Goal: Task Accomplishment & Management: Use online tool/utility

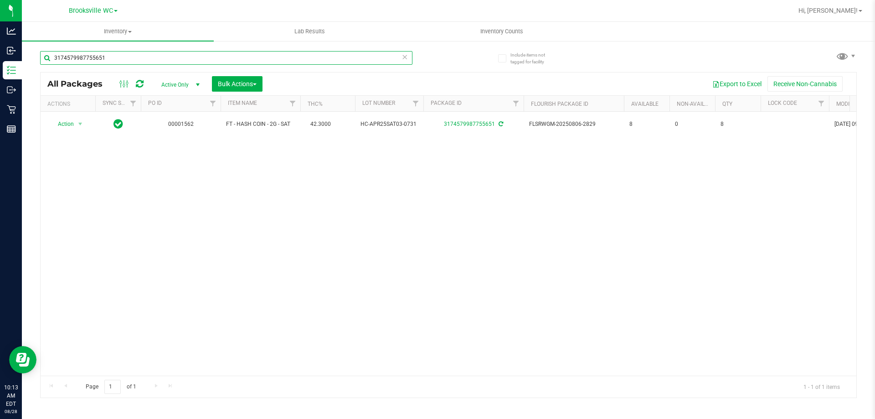
click at [110, 58] on input "3174579987755651" at bounding box center [226, 58] width 372 height 14
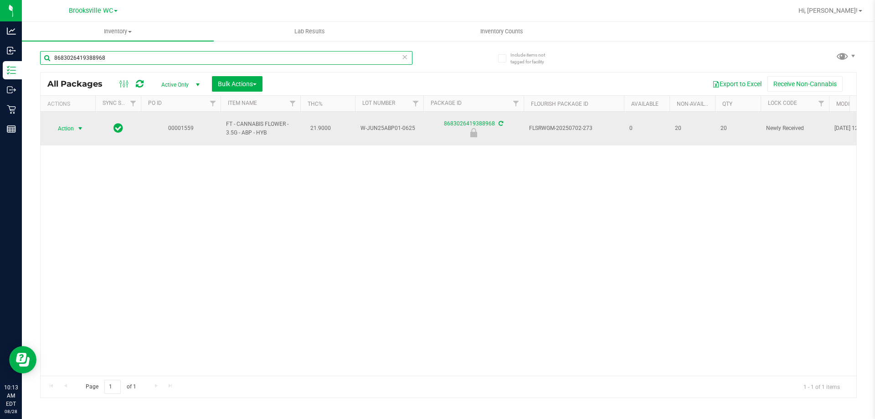
type input "8683026419388968"
click at [80, 128] on span "select" at bounding box center [80, 128] width 7 height 7
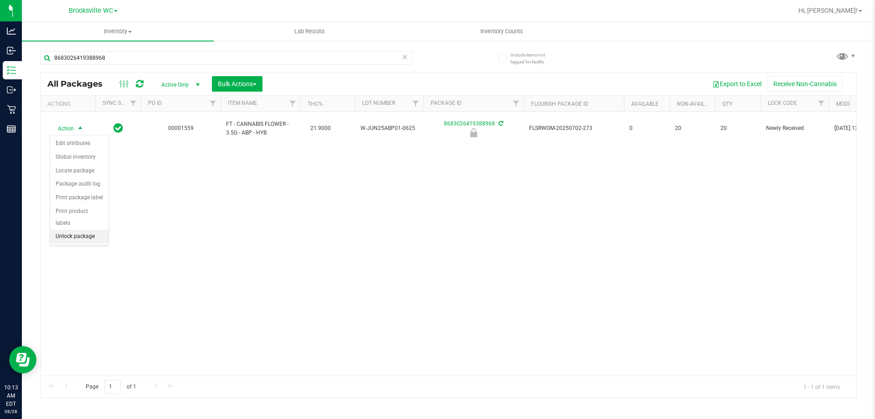
click at [70, 230] on li "Unlock package" at bounding box center [79, 237] width 58 height 14
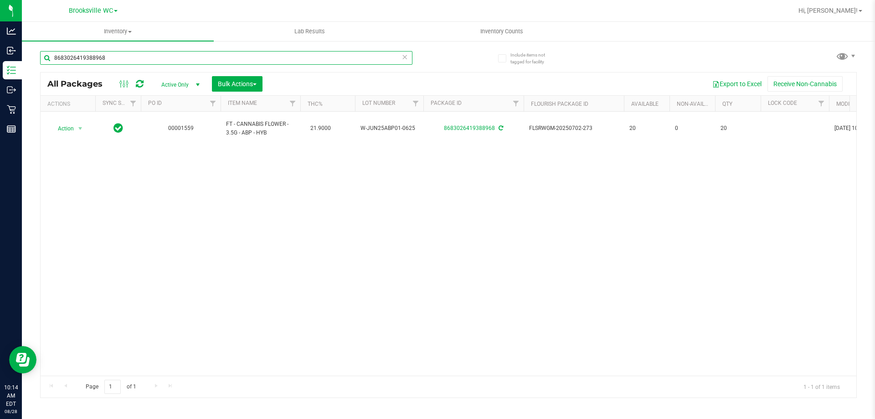
click at [127, 59] on input "8683026419388968" at bounding box center [226, 58] width 372 height 14
type input "lmn"
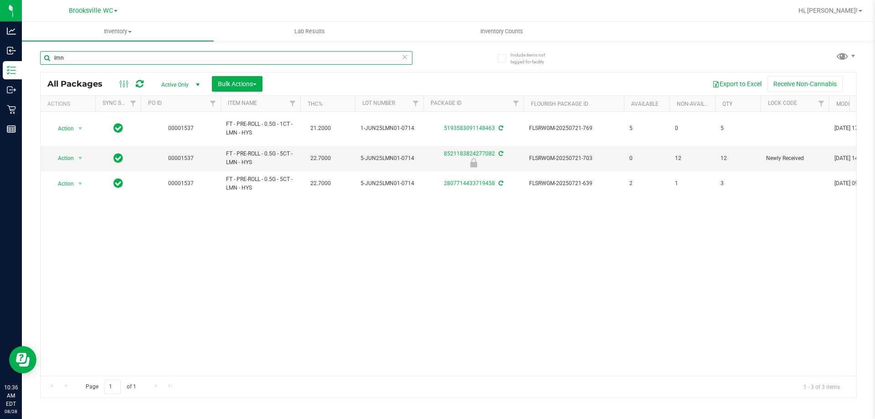
click at [85, 57] on input "lmn" at bounding box center [226, 58] width 372 height 14
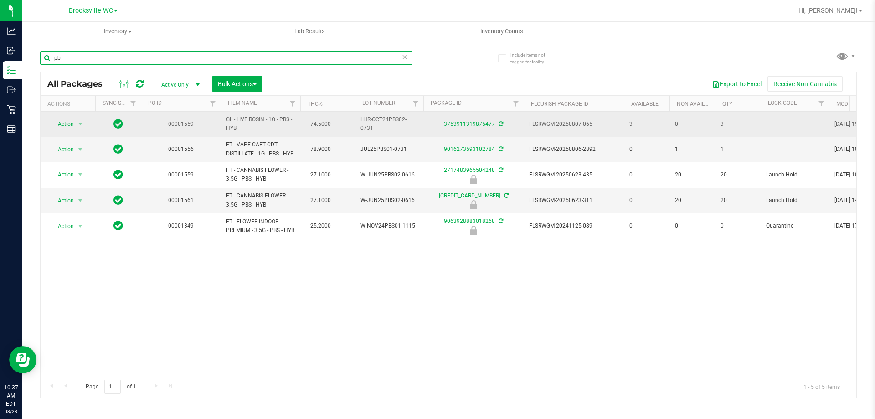
type input "p"
type input "bct"
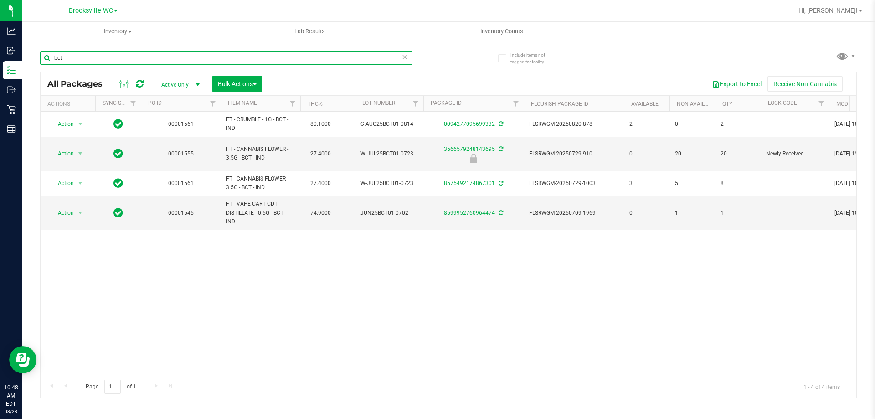
click at [68, 59] on input "bct" at bounding box center [226, 58] width 372 height 14
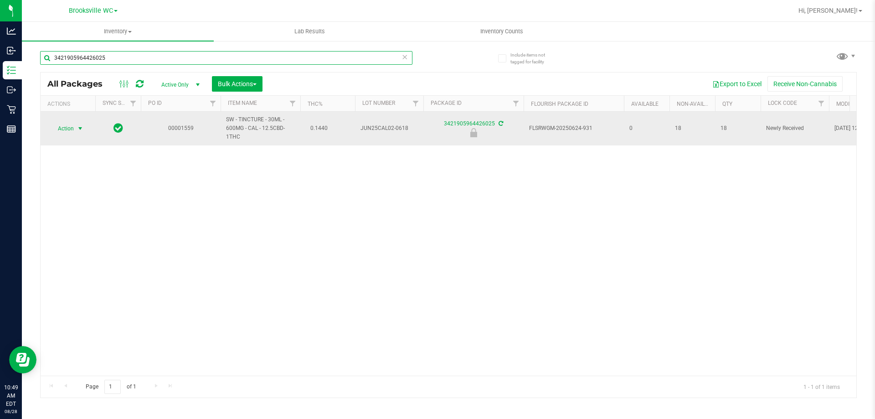
type input "3421905964426025"
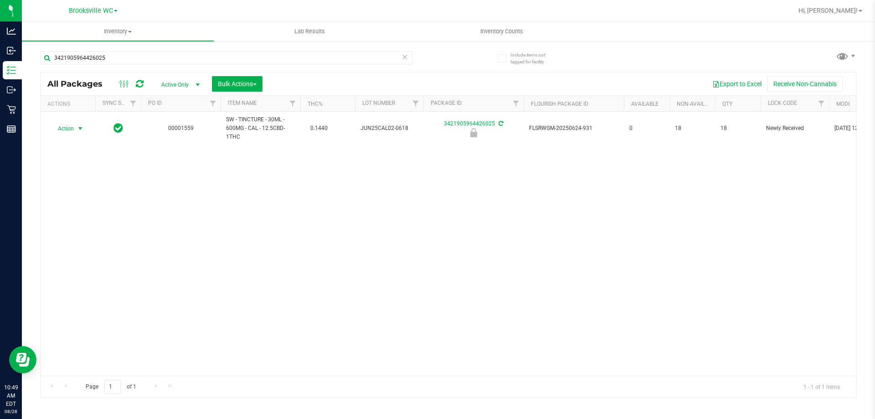
drag, startPoint x: 80, startPoint y: 125, endPoint x: 79, endPoint y: 134, distance: 9.2
click at [80, 125] on span "select" at bounding box center [80, 128] width 7 height 7
click at [82, 230] on li "Unlock package" at bounding box center [79, 237] width 58 height 14
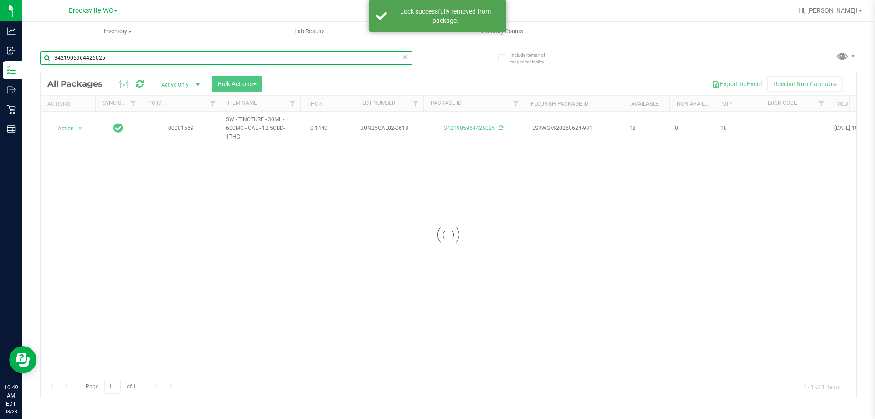
click at [111, 59] on input "3421905964426025" at bounding box center [226, 58] width 372 height 14
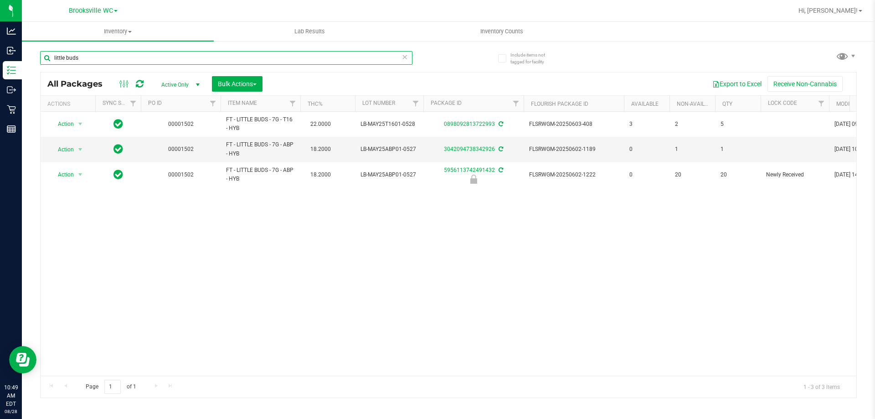
click at [96, 56] on input "little buds" at bounding box center [226, 58] width 372 height 14
type input "l"
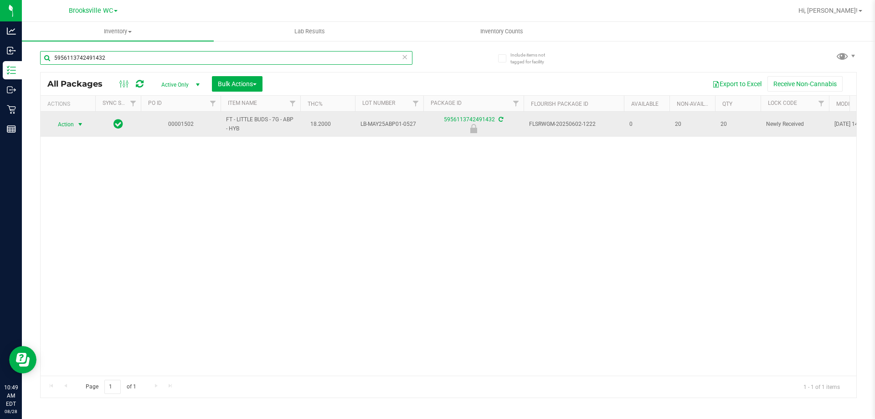
type input "5956113742491432"
click at [81, 123] on span "select" at bounding box center [80, 124] width 7 height 7
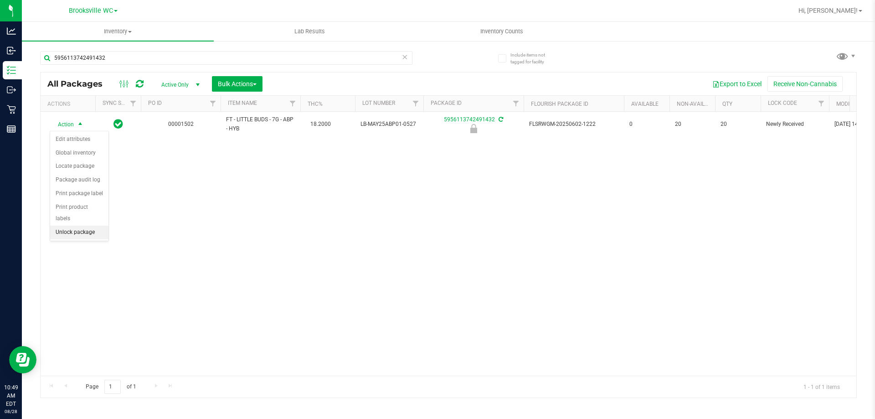
click at [80, 226] on li "Unlock package" at bounding box center [79, 233] width 58 height 14
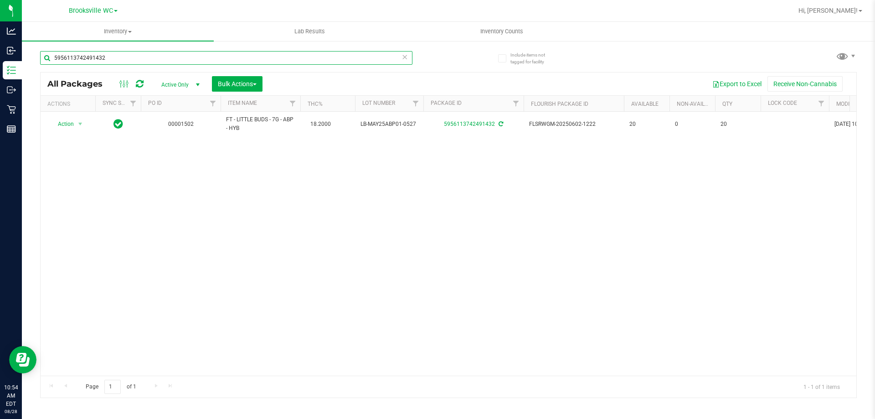
click at [111, 56] on input "5956113742491432" at bounding box center [226, 58] width 372 height 14
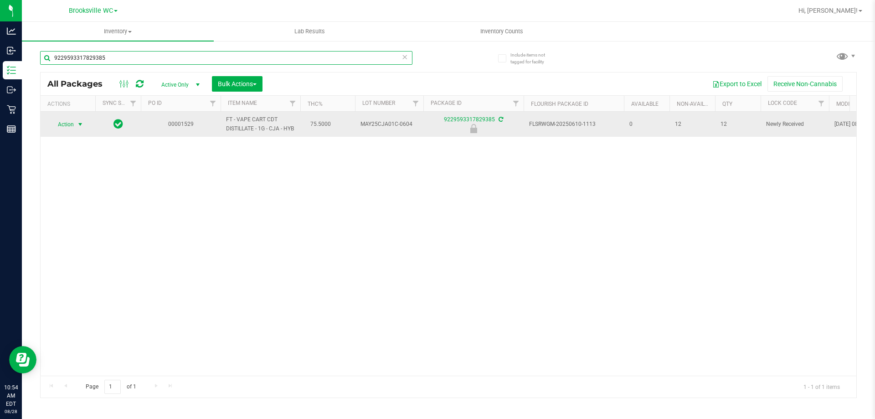
type input "9229593317829385"
click at [79, 122] on span "select" at bounding box center [80, 124] width 7 height 7
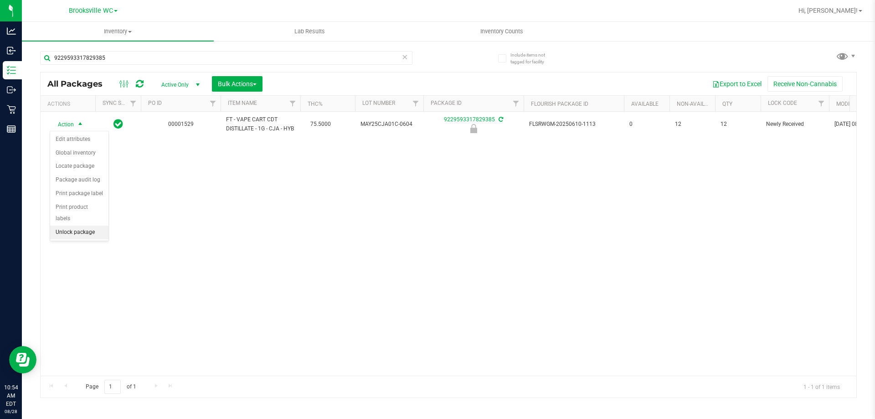
click at [71, 226] on li "Unlock package" at bounding box center [79, 233] width 58 height 14
